Goal: Navigation & Orientation: Understand site structure

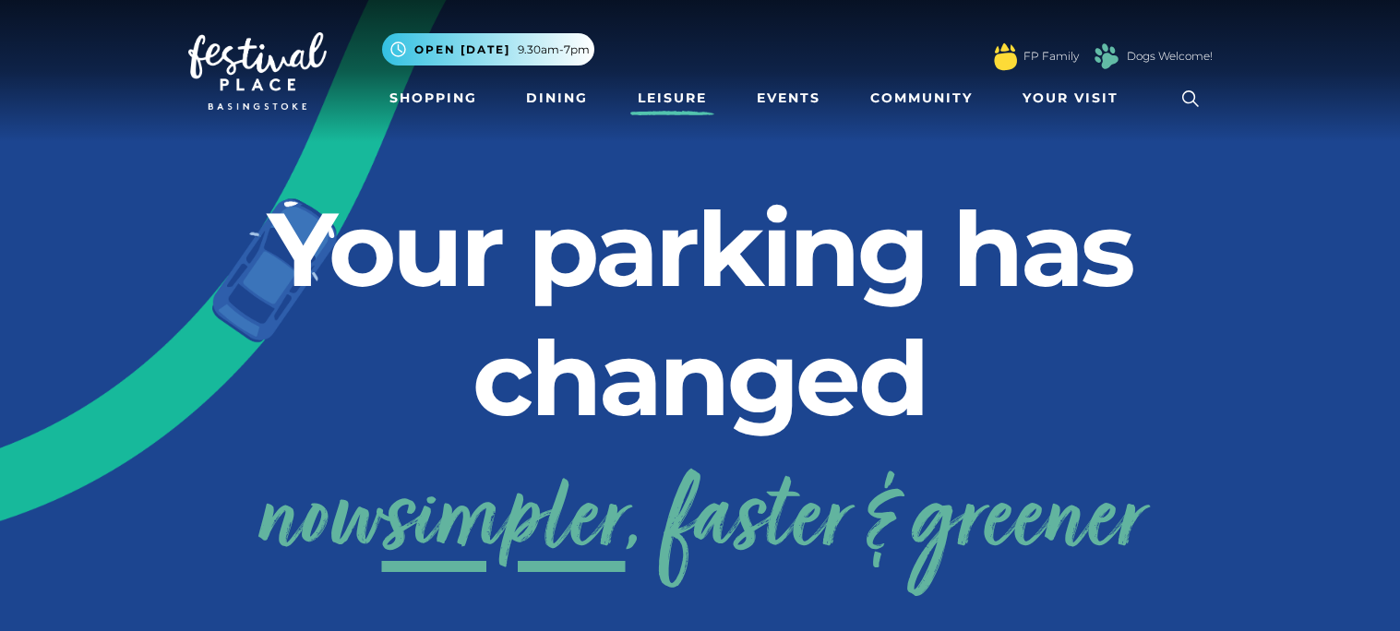
click at [689, 95] on link "Leisure" at bounding box center [672, 98] width 84 height 34
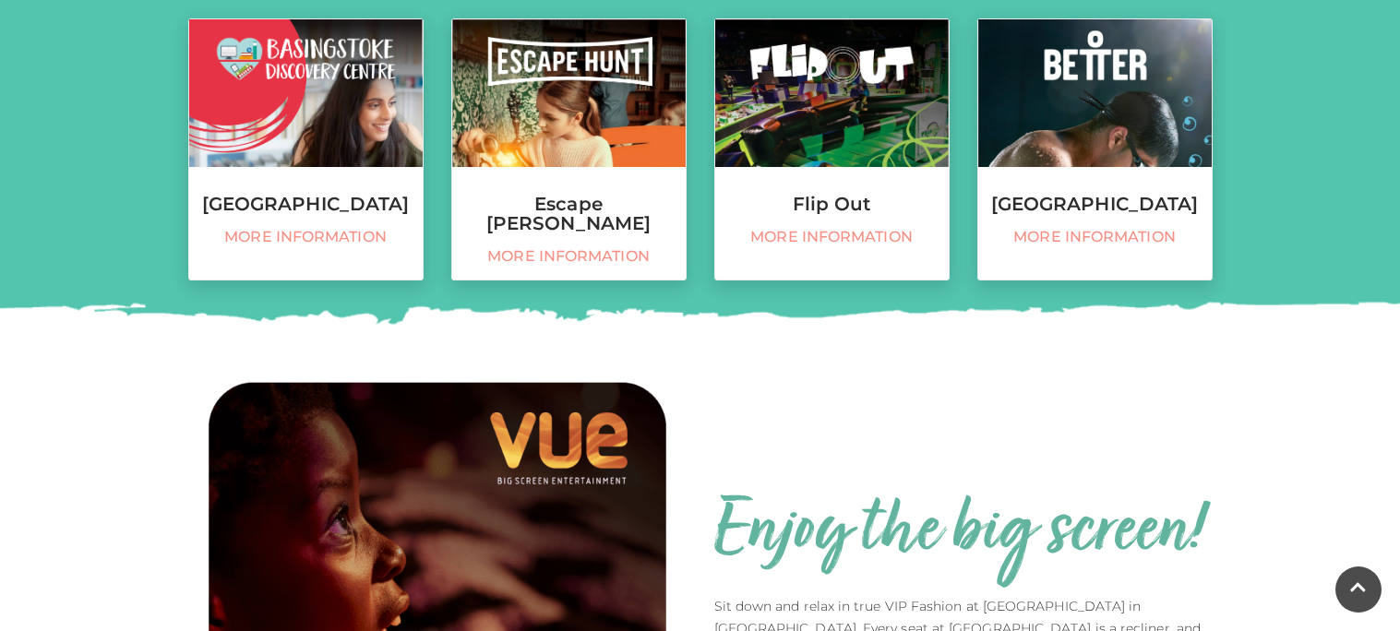
scroll to position [847, 0]
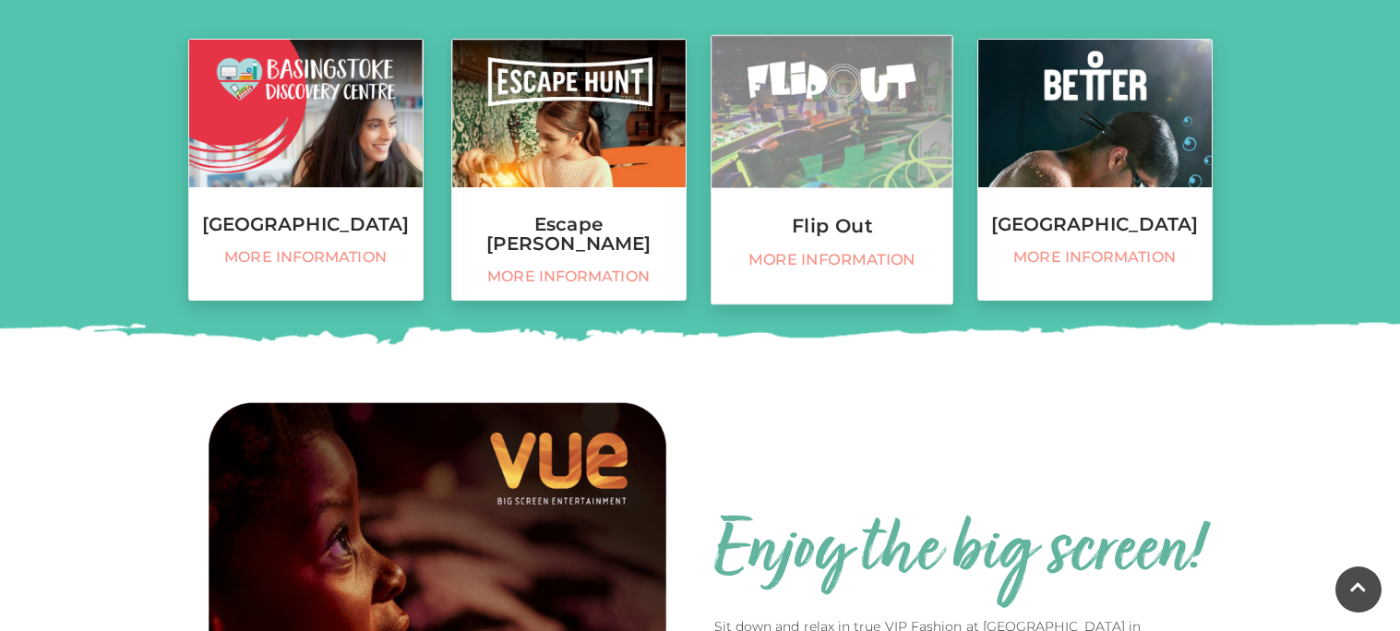
click at [847, 228] on h3 "Flip Out" at bounding box center [831, 226] width 241 height 20
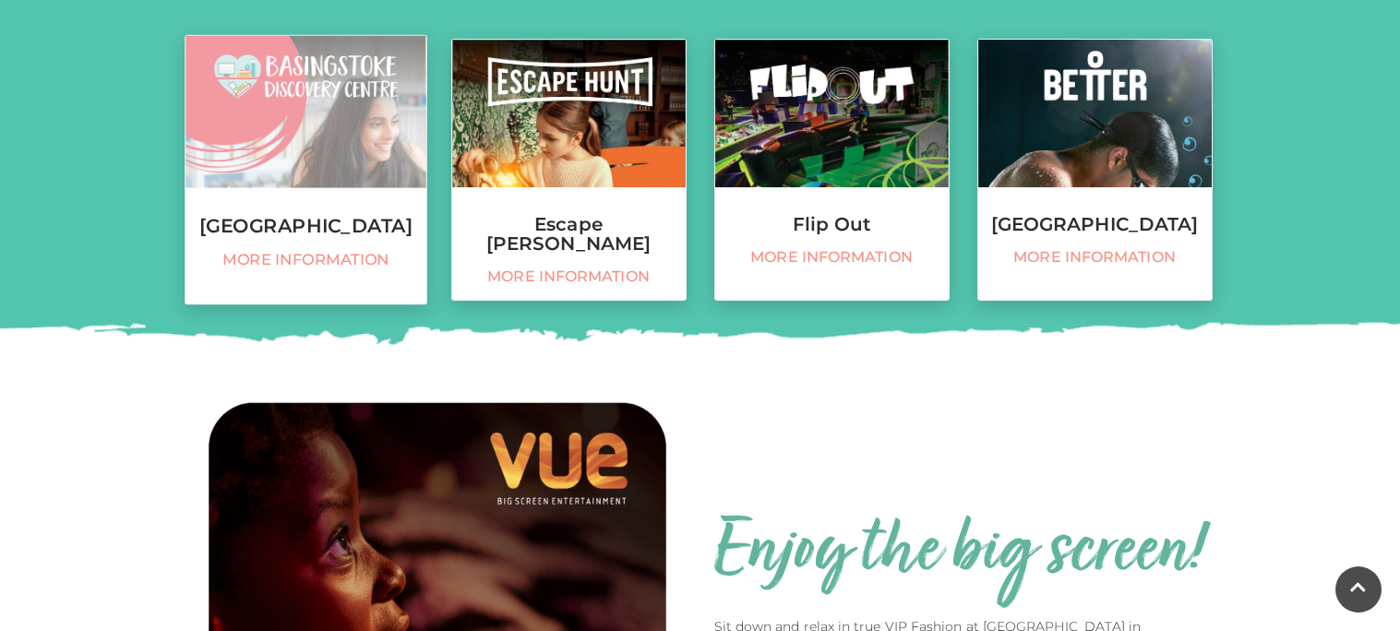
click at [267, 155] on img at bounding box center [305, 112] width 241 height 152
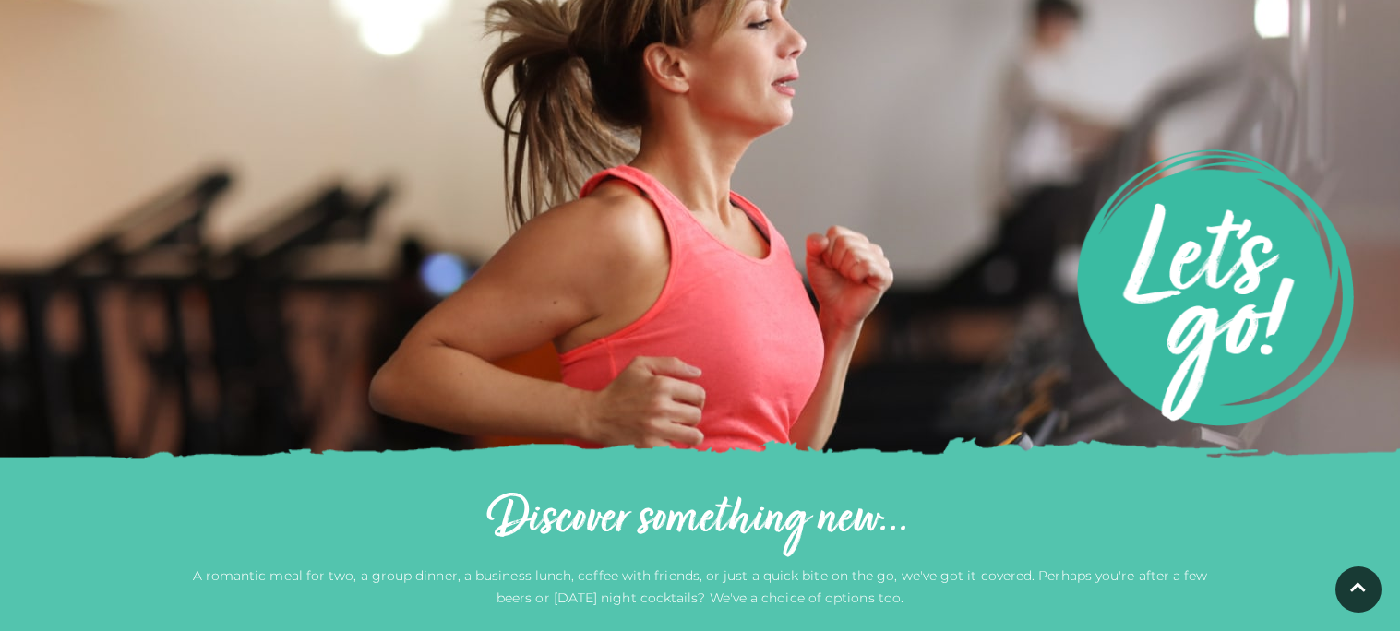
scroll to position [0, 0]
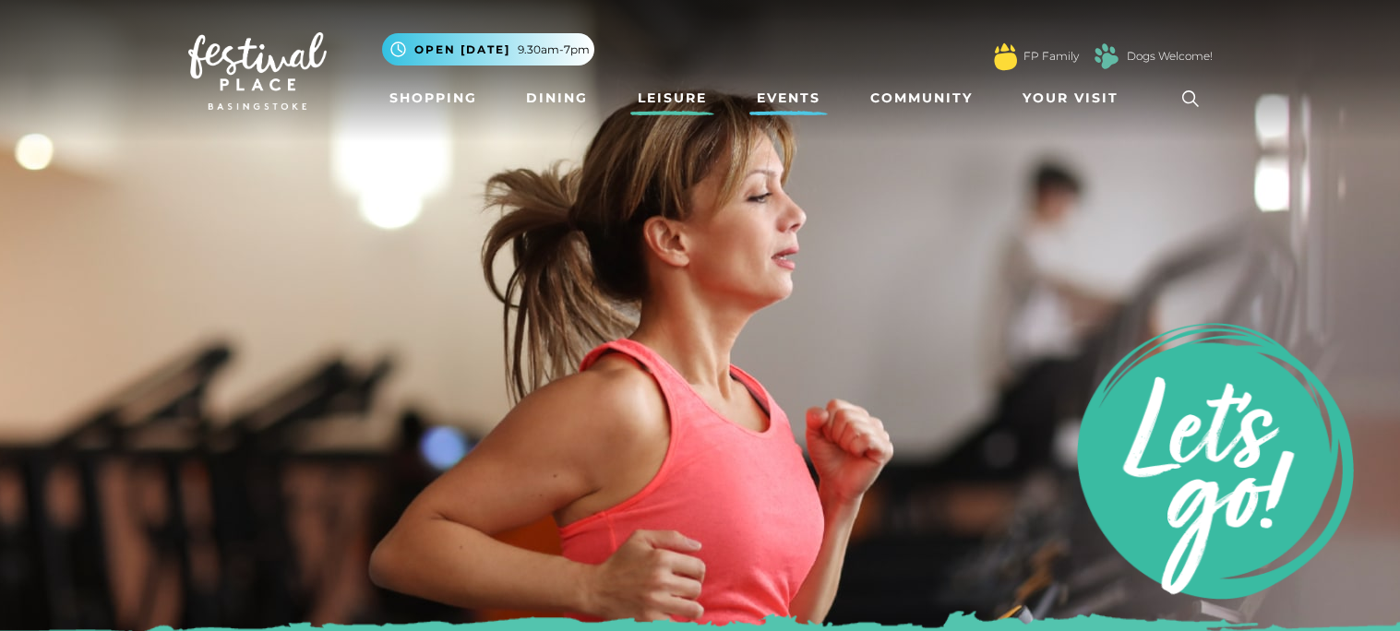
click at [797, 88] on link "Events" at bounding box center [788, 98] width 78 height 34
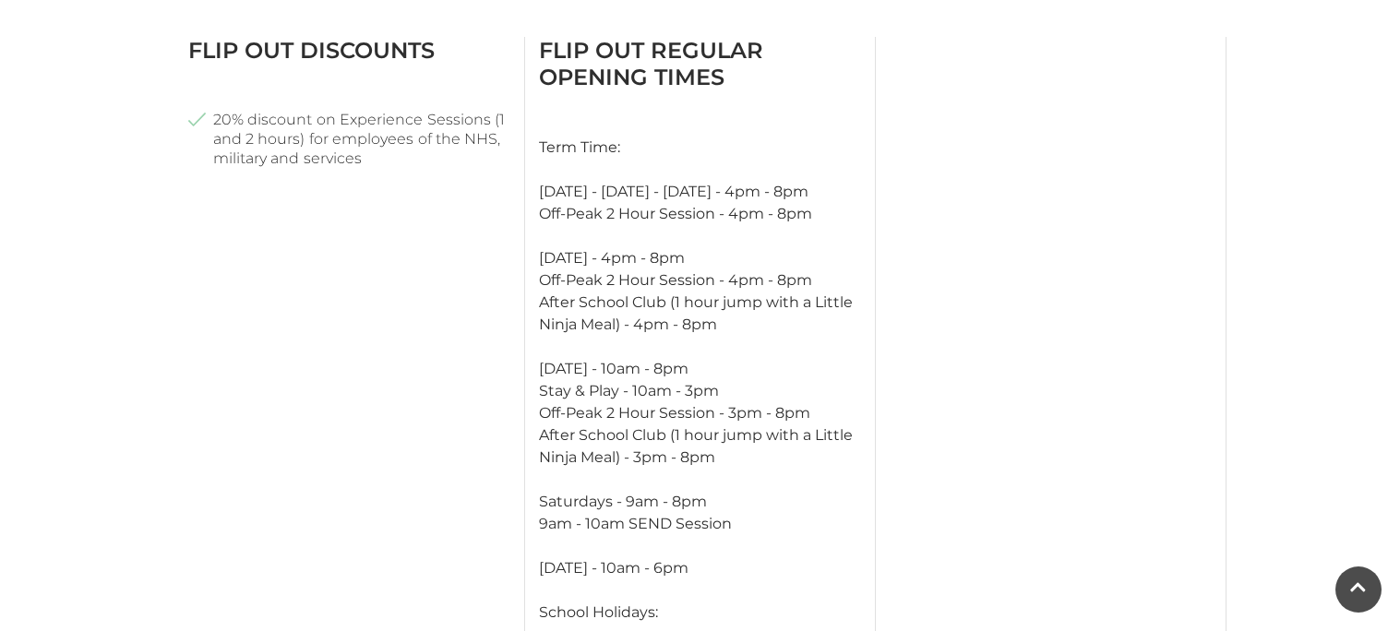
scroll to position [1486, 0]
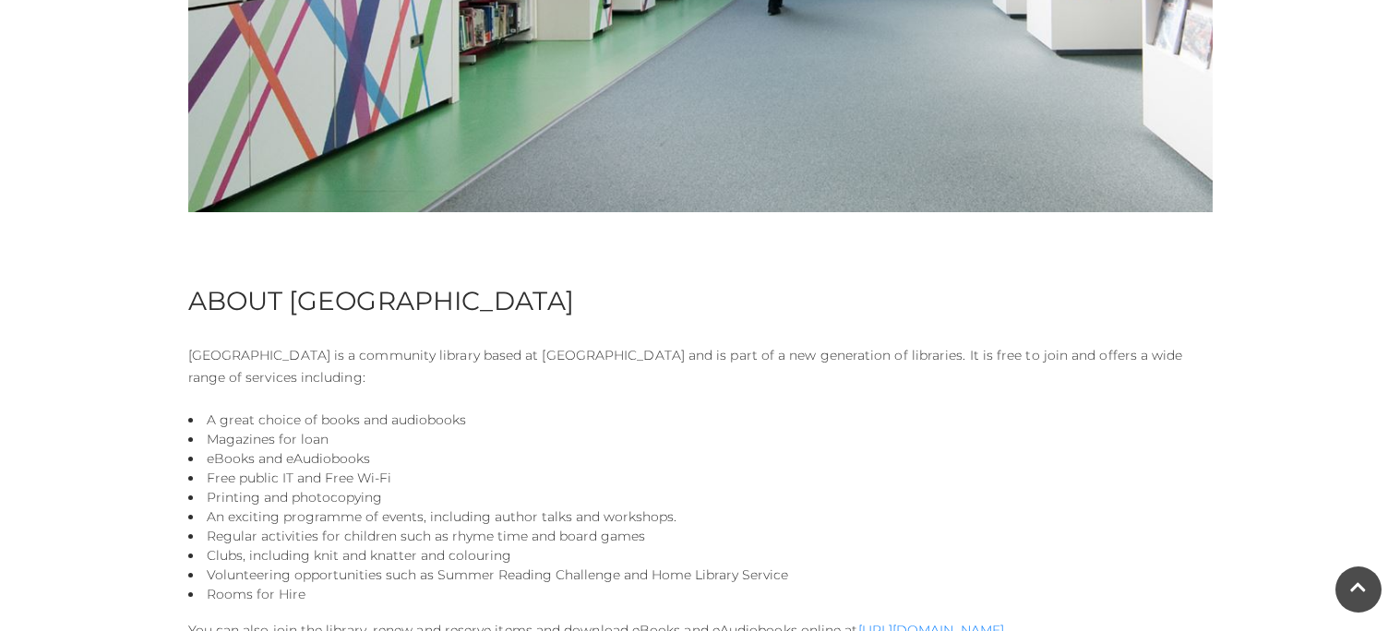
scroll to position [751, 0]
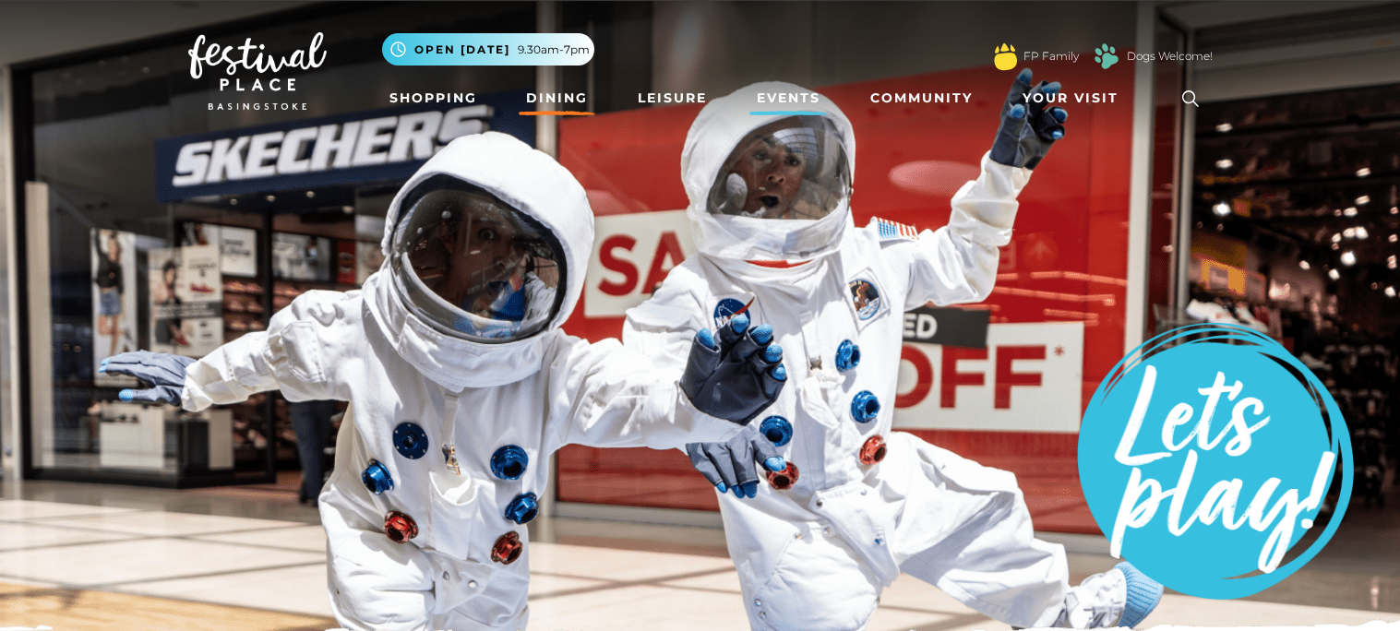
click at [530, 99] on link "Dining" at bounding box center [556, 98] width 77 height 34
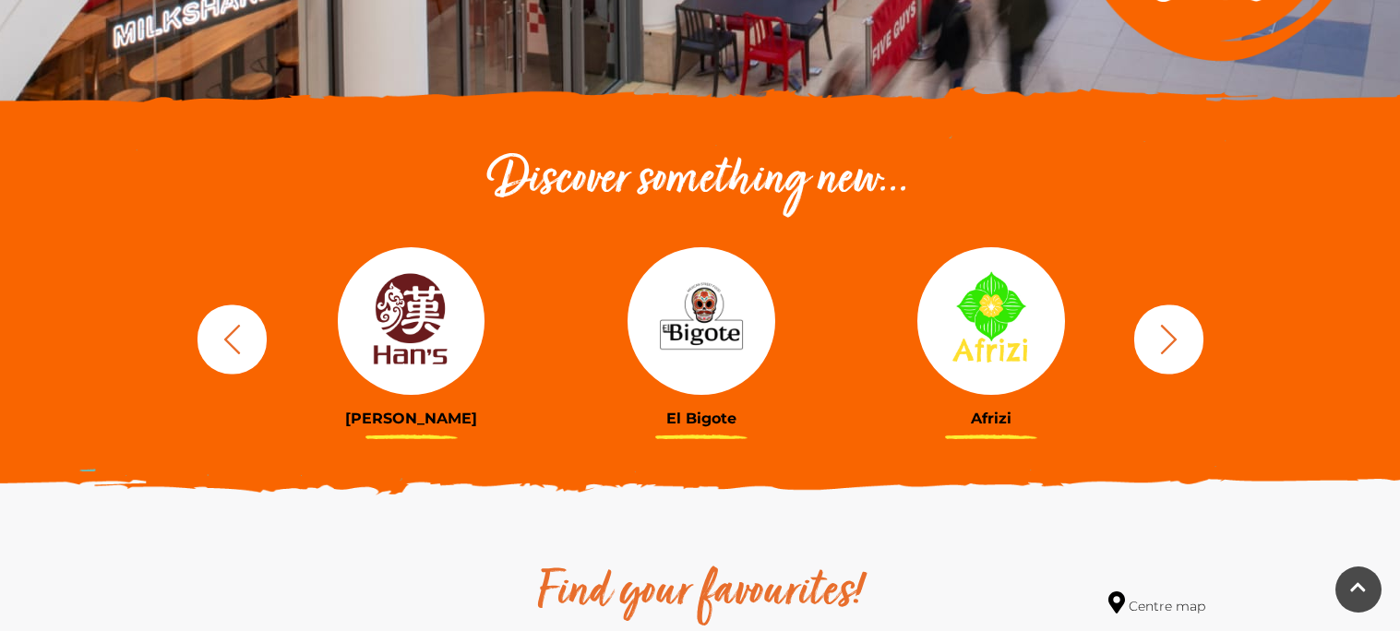
scroll to position [550, 0]
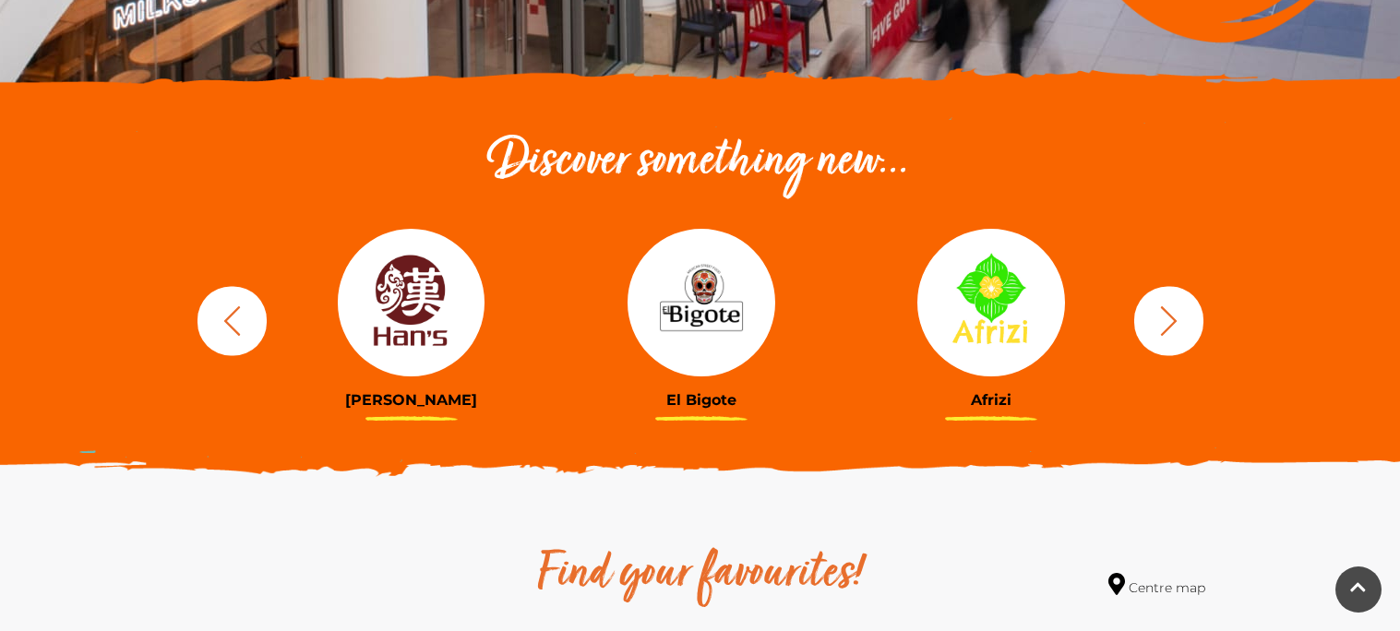
click at [401, 394] on h3 "[PERSON_NAME]" at bounding box center [411, 400] width 262 height 18
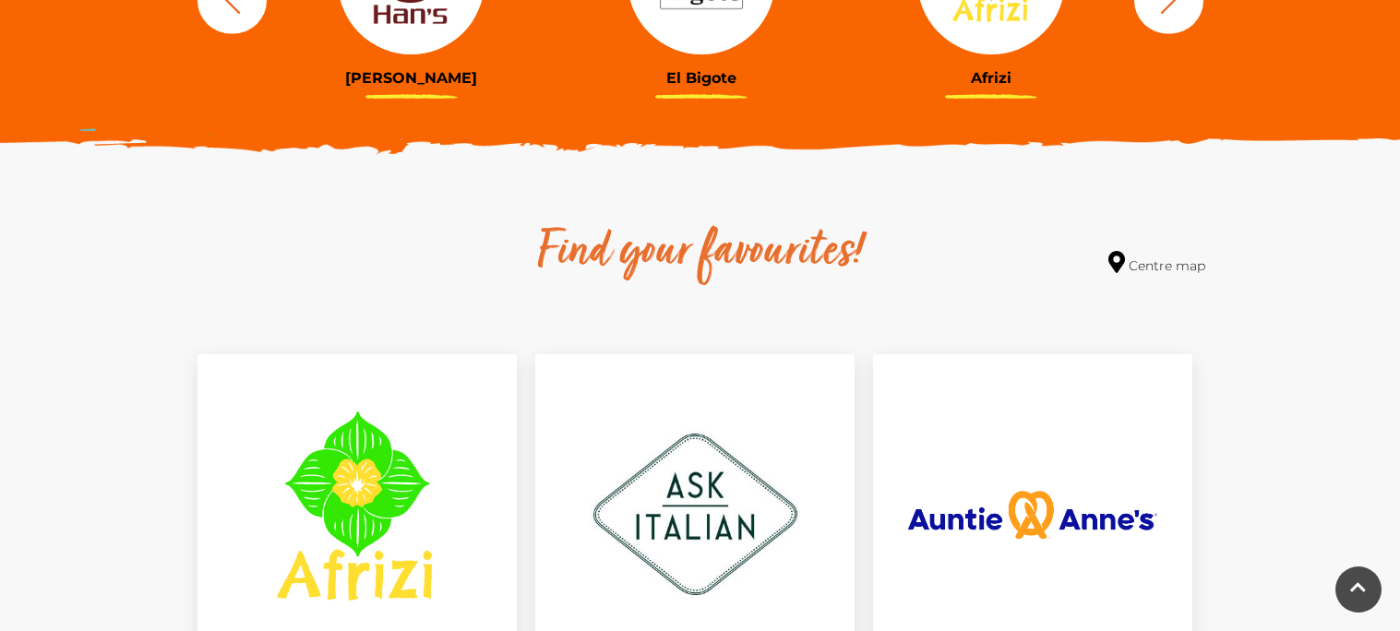
scroll to position [884, 0]
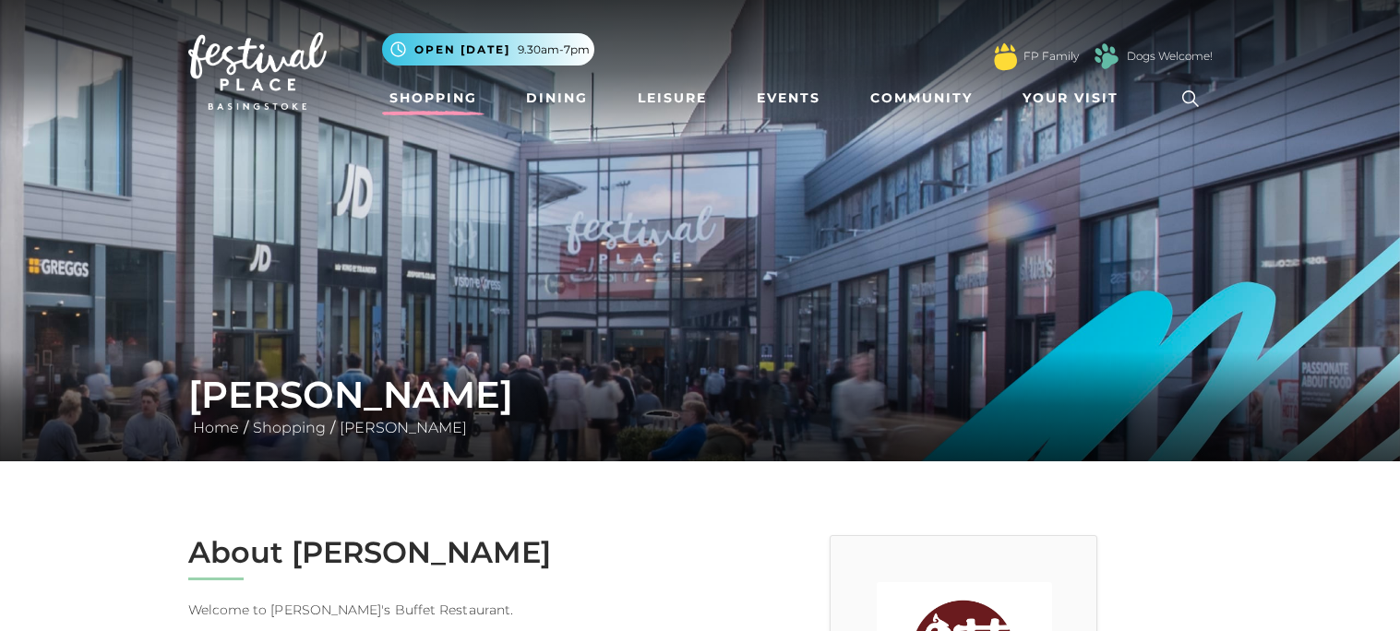
click at [483, 90] on link "Shopping" at bounding box center [433, 98] width 102 height 34
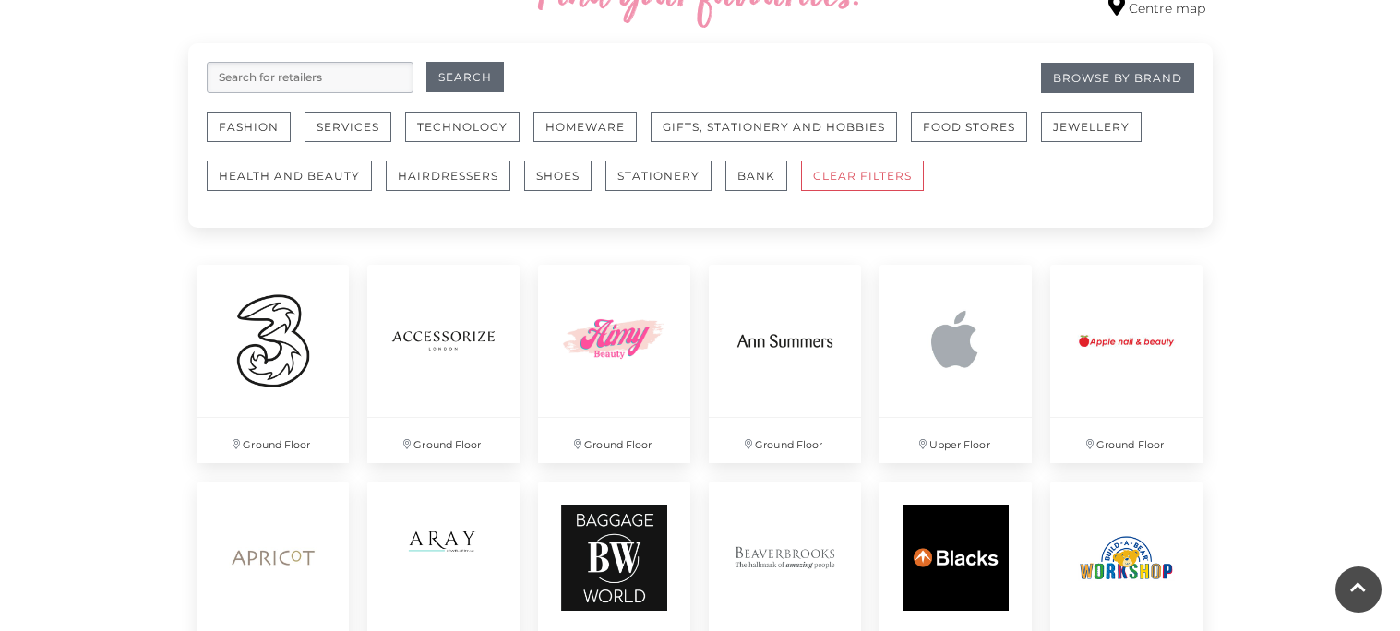
scroll to position [1147, 0]
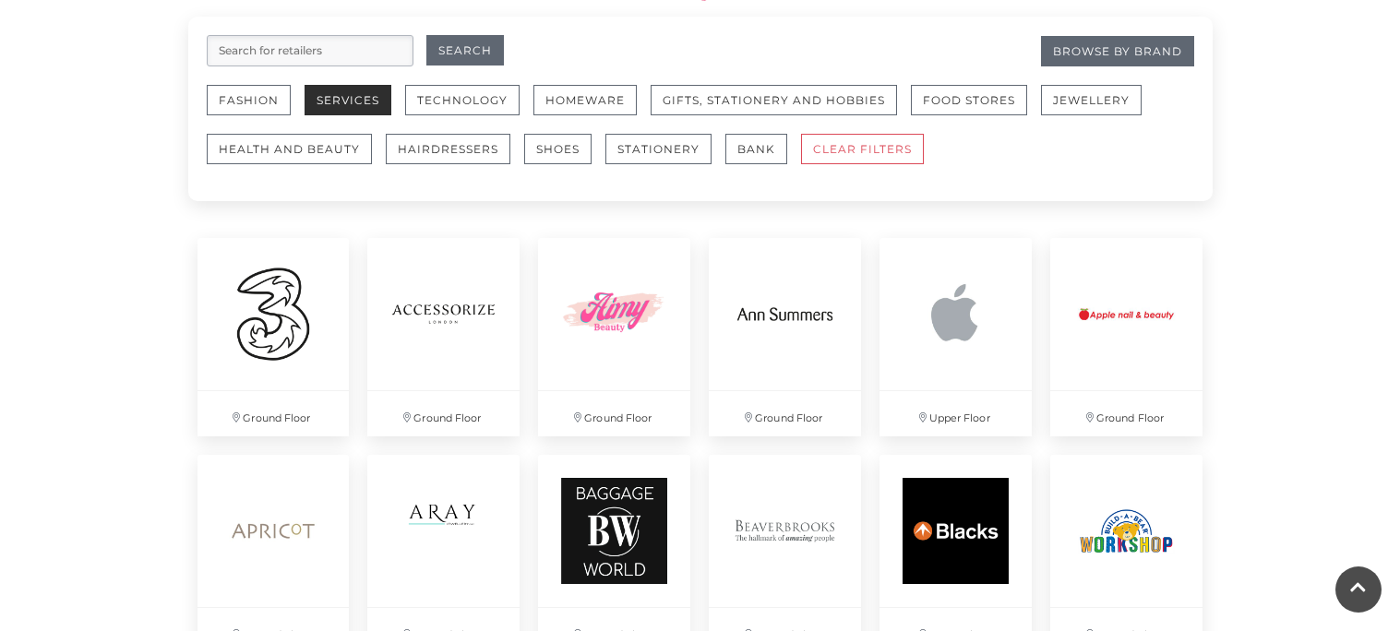
click at [328, 99] on button "Services" at bounding box center [347, 100] width 87 height 30
